Goal: Entertainment & Leisure: Consume media (video, audio)

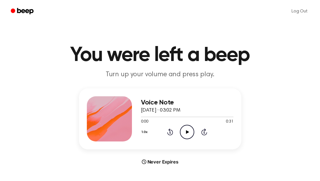
click at [186, 129] on icon "Play Audio" at bounding box center [187, 132] width 14 height 14
click at [186, 130] on icon at bounding box center [187, 132] width 3 height 4
click at [191, 130] on icon "Play Audio" at bounding box center [187, 132] width 14 height 14
click at [189, 132] on icon "Play Audio" at bounding box center [187, 132] width 14 height 14
click at [188, 135] on icon "Play Audio" at bounding box center [187, 132] width 14 height 14
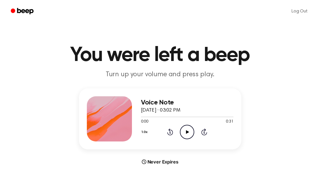
click at [190, 135] on icon "Play Audio" at bounding box center [187, 132] width 14 height 14
click at [192, 128] on icon "Play Audio" at bounding box center [187, 132] width 14 height 14
click at [185, 130] on icon "Play Audio" at bounding box center [187, 132] width 14 height 14
